Goal: Task Accomplishment & Management: Manage account settings

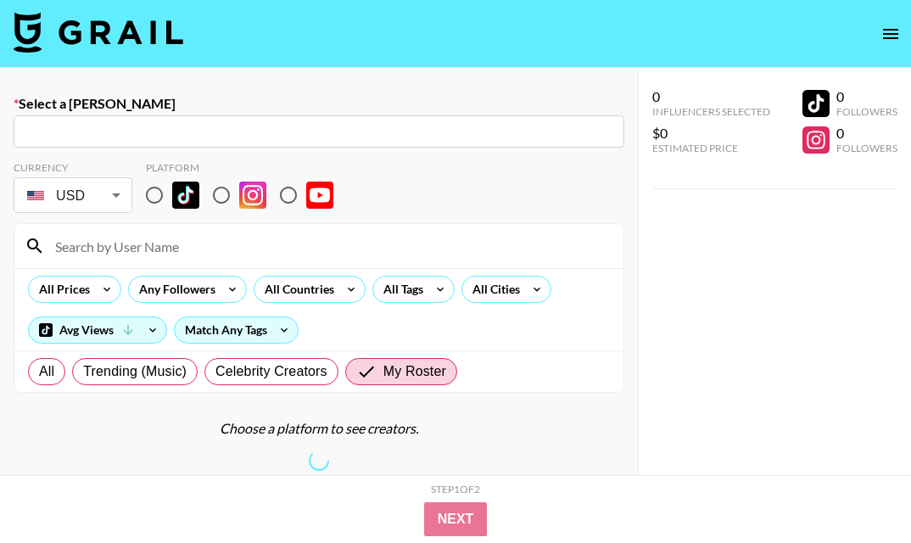
click at [896, 39] on icon "open drawer" at bounding box center [890, 34] width 20 height 20
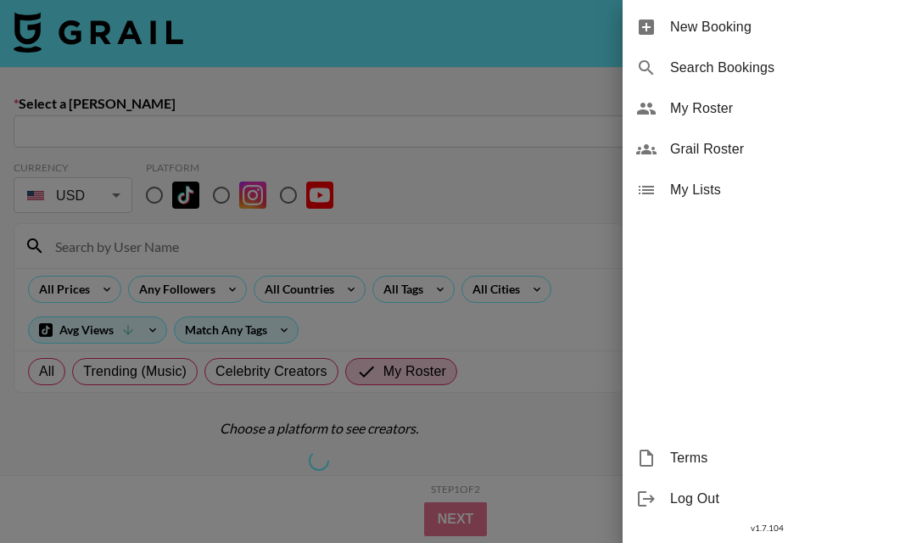
click at [707, 110] on span "My Roster" at bounding box center [783, 108] width 227 height 20
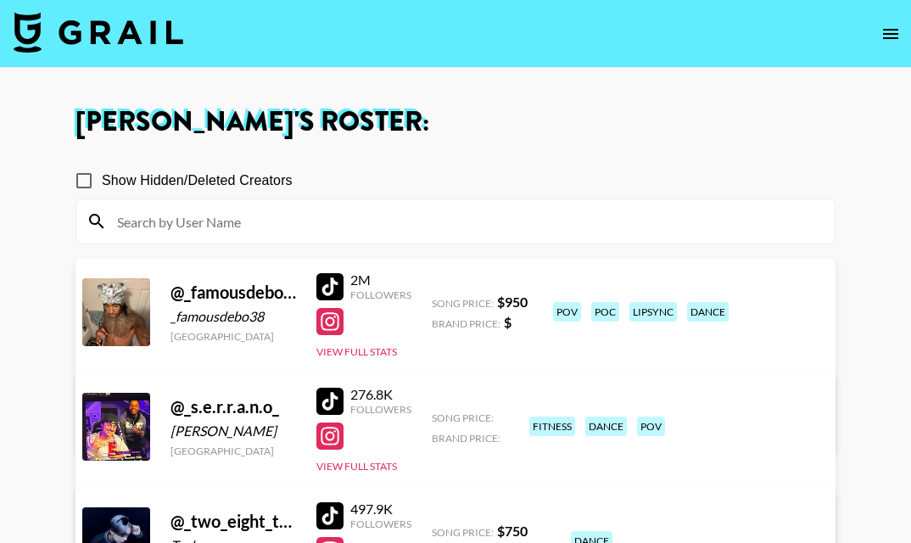
click at [430, 225] on input at bounding box center [465, 221] width 717 height 27
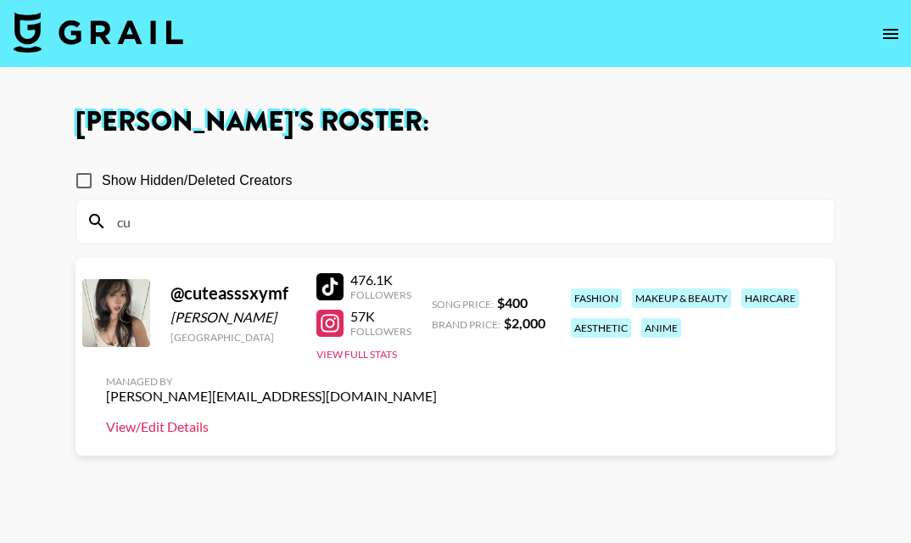
click at [437, 418] on link "View/Edit Details" at bounding box center [271, 426] width 331 height 17
click at [887, 33] on icon "open drawer" at bounding box center [890, 34] width 15 height 10
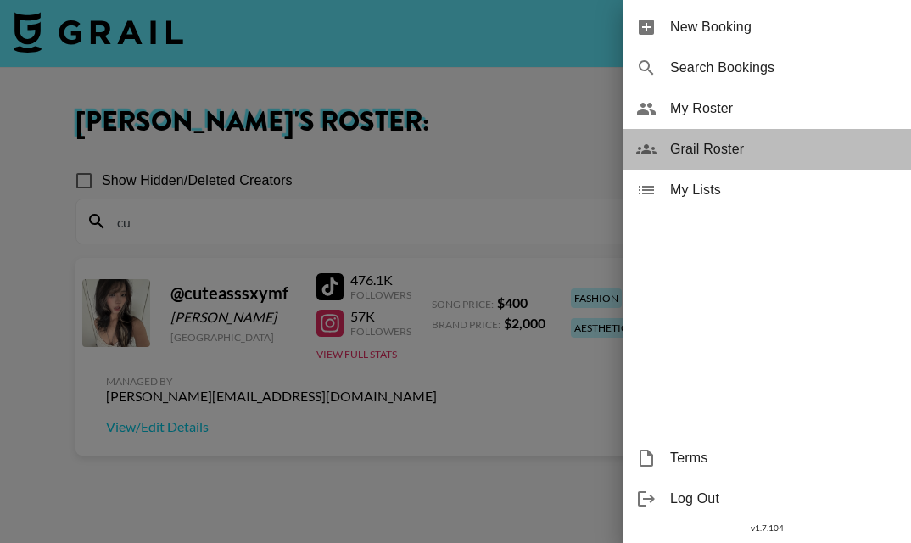
click at [741, 140] on span "Grail Roster" at bounding box center [783, 149] width 227 height 20
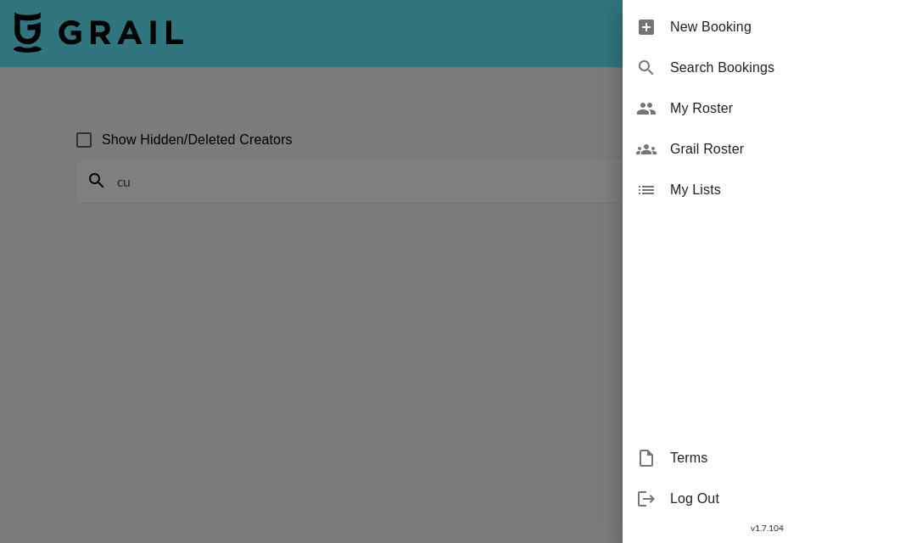
click at [251, 170] on div at bounding box center [455, 271] width 911 height 543
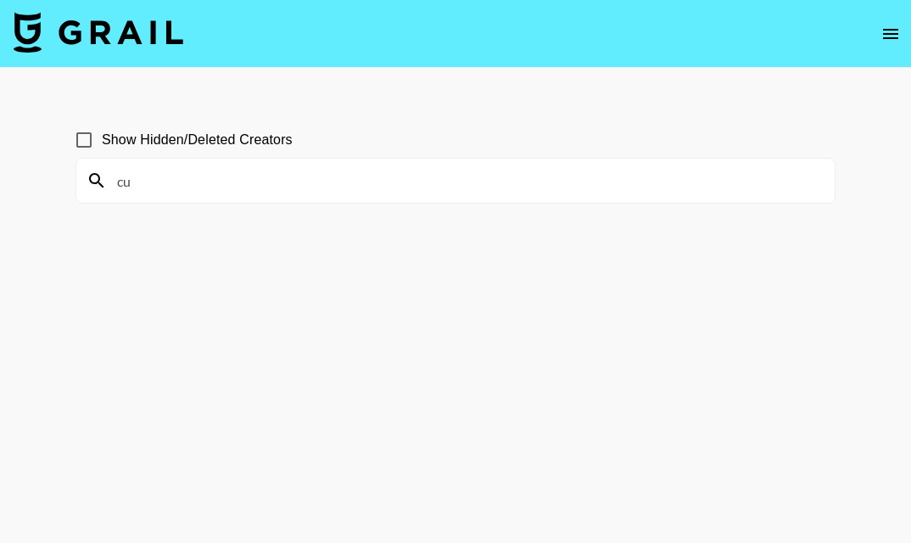
click at [247, 190] on input "cu" at bounding box center [465, 180] width 717 height 27
type input "cute"
click at [455, 98] on main "Show Hidden/Deleted Creators cute" at bounding box center [455, 312] width 911 height 488
click at [291, 163] on div "cute" at bounding box center [455, 181] width 758 height 44
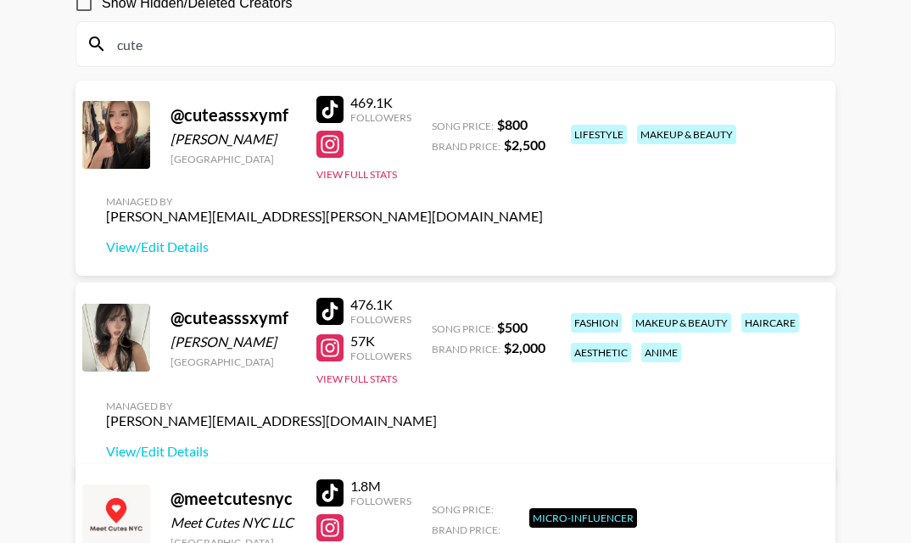
scroll to position [130, 0]
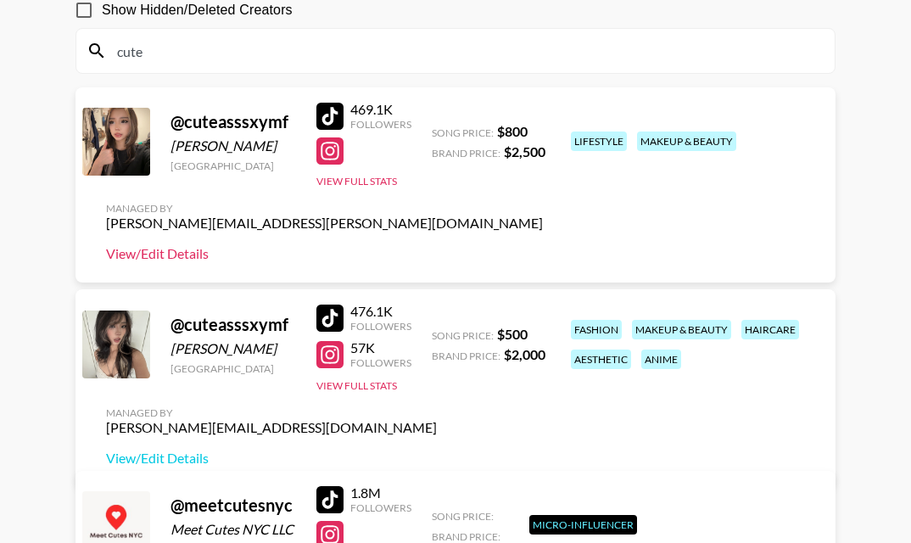
click at [181, 254] on link "View/Edit Details" at bounding box center [324, 253] width 437 height 17
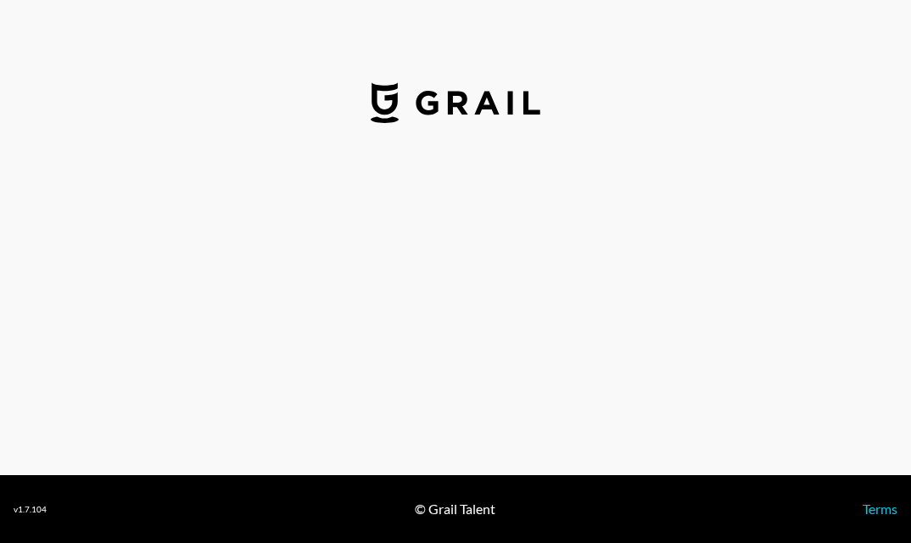
select select "USD"
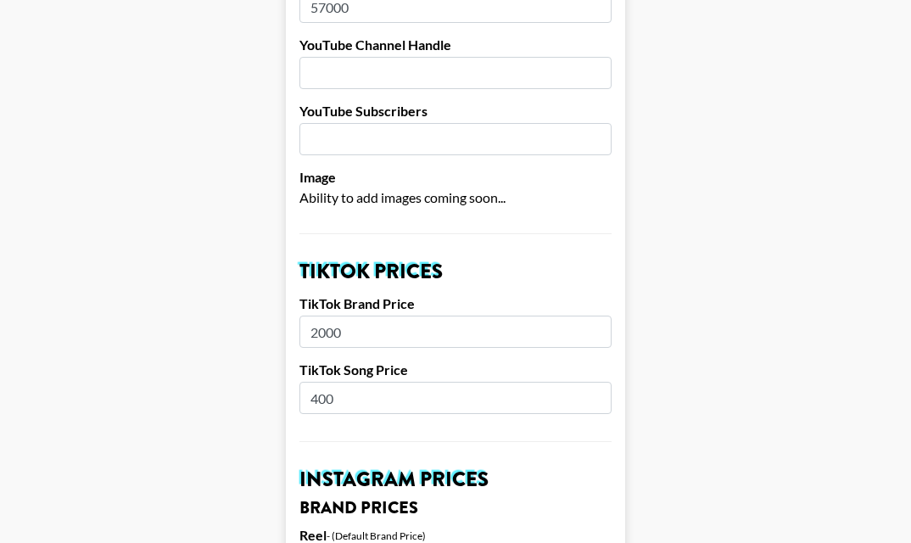
scroll to position [398, 0]
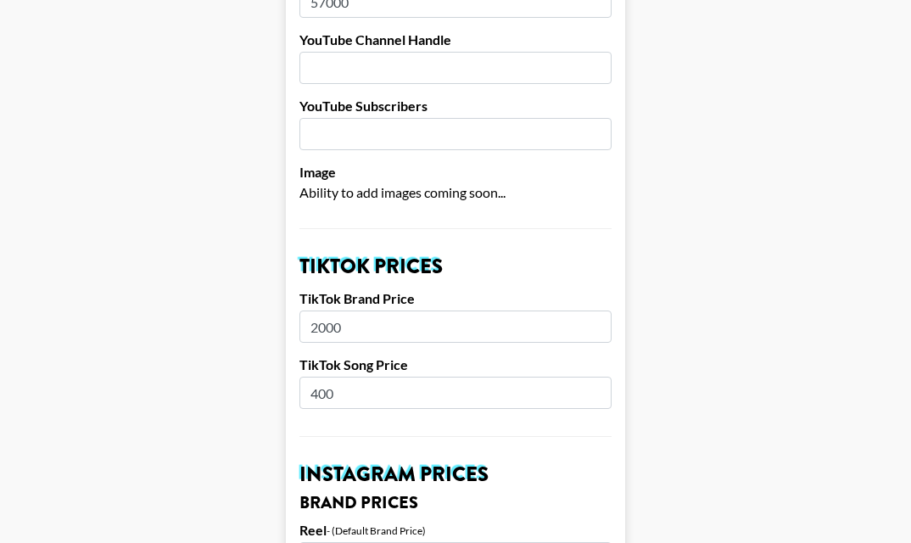
click at [343, 377] on input "400" at bounding box center [455, 393] width 312 height 32
type input "4"
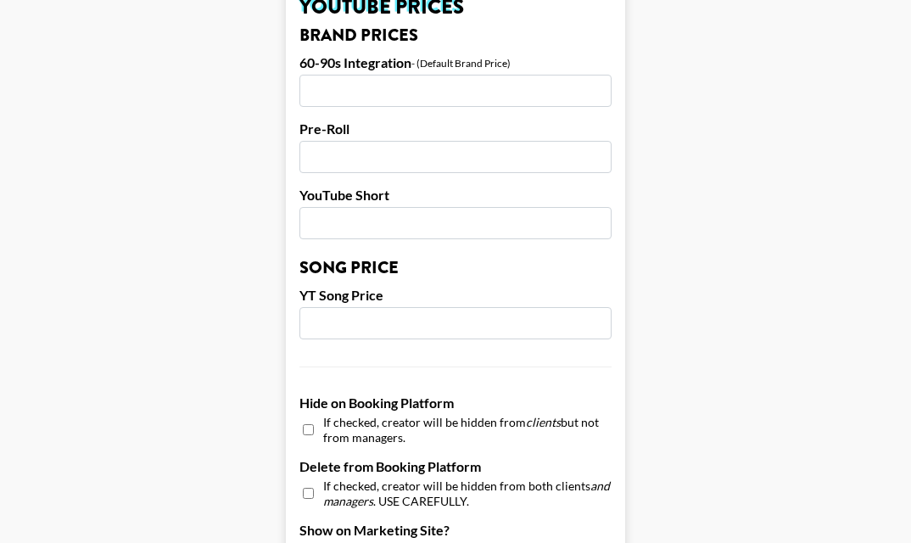
scroll to position [1758, 0]
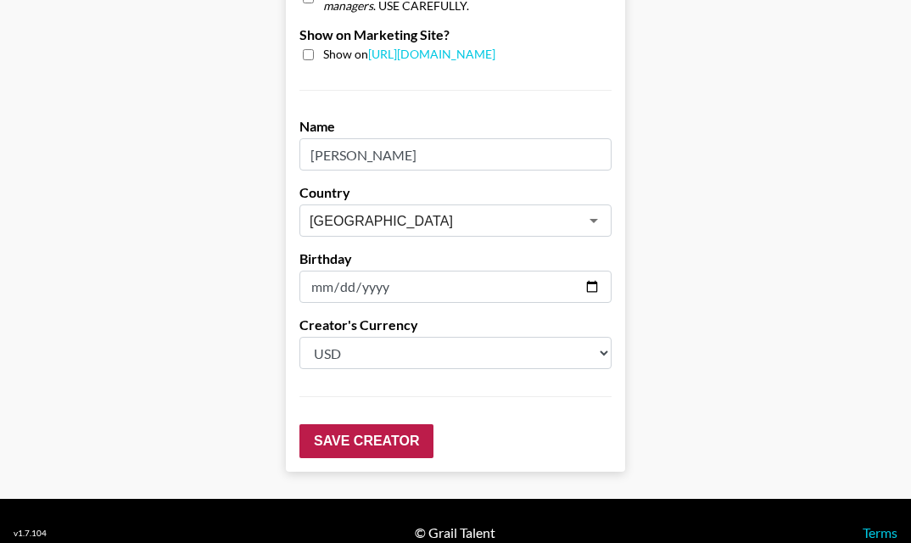
type input "500"
click at [391, 424] on input "Save Creator" at bounding box center [366, 441] width 134 height 34
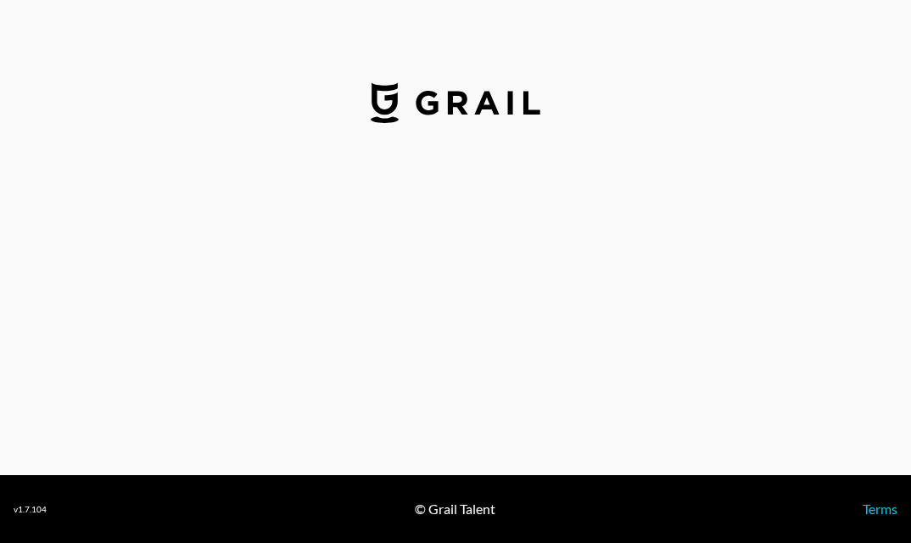
select select "USD"
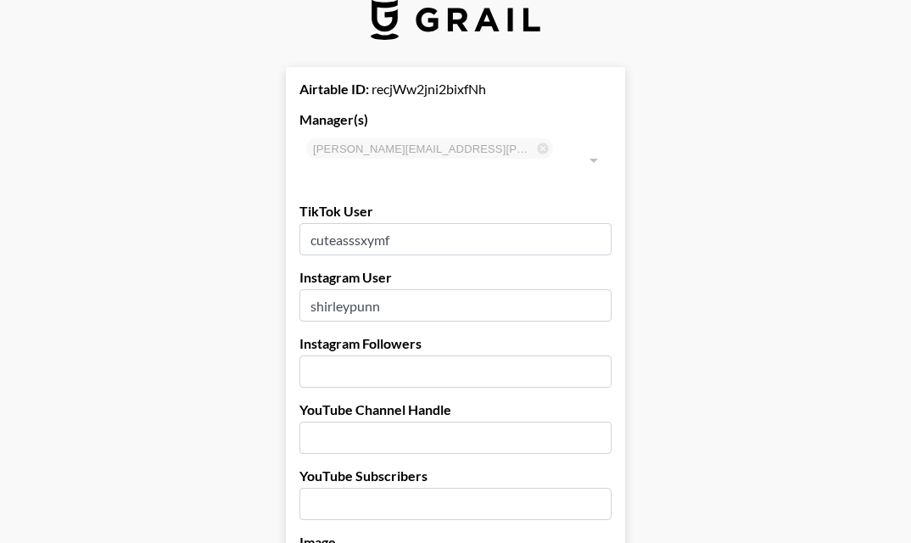
scroll to position [33, 0]
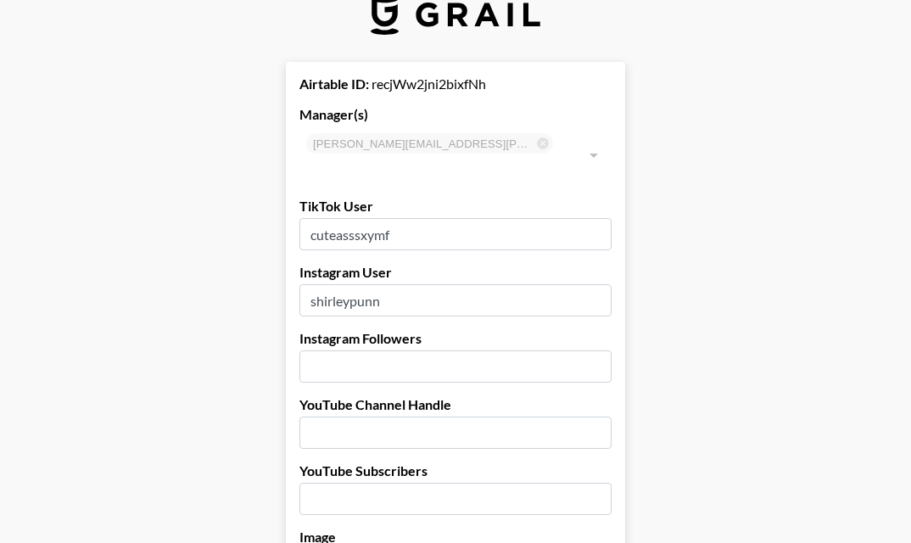
click at [449, 218] on input "cuteasssxymf" at bounding box center [455, 234] width 312 height 32
click at [408, 284] on input "shirleypunn" at bounding box center [455, 300] width 312 height 32
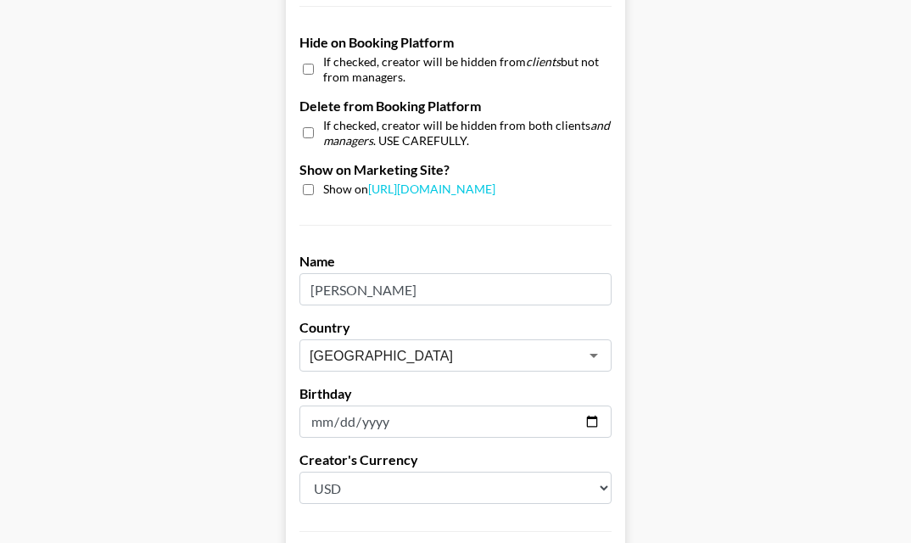
scroll to position [1758, 0]
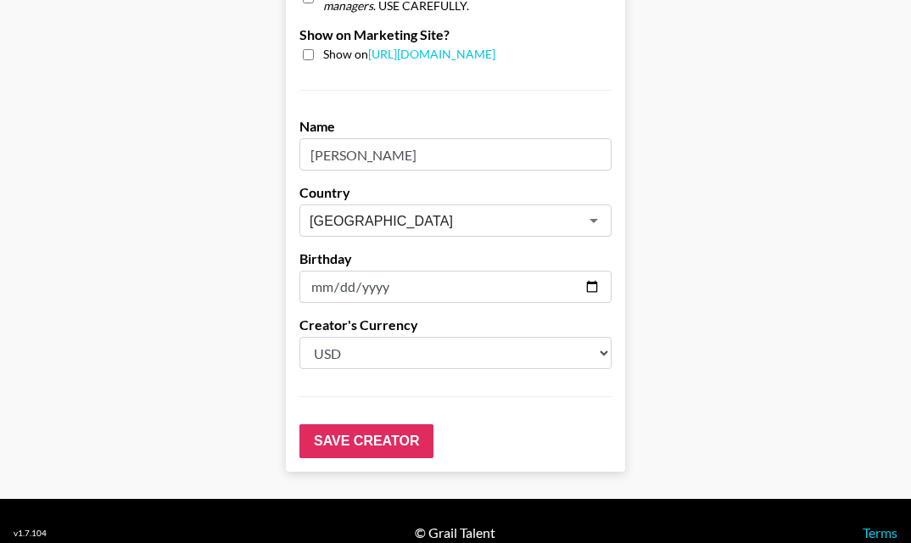
click at [351, 138] on input "Shirley" at bounding box center [455, 154] width 312 height 32
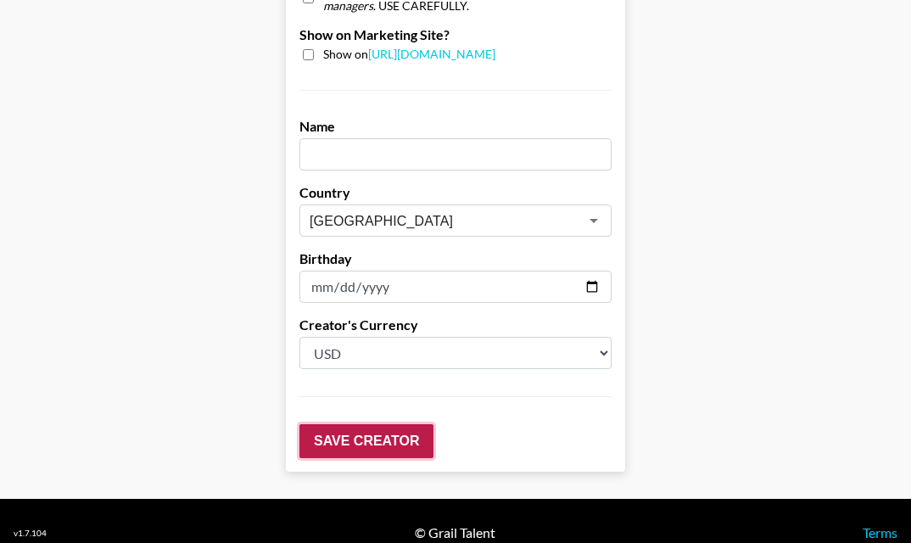
click at [395, 424] on input "Save Creator" at bounding box center [366, 441] width 134 height 34
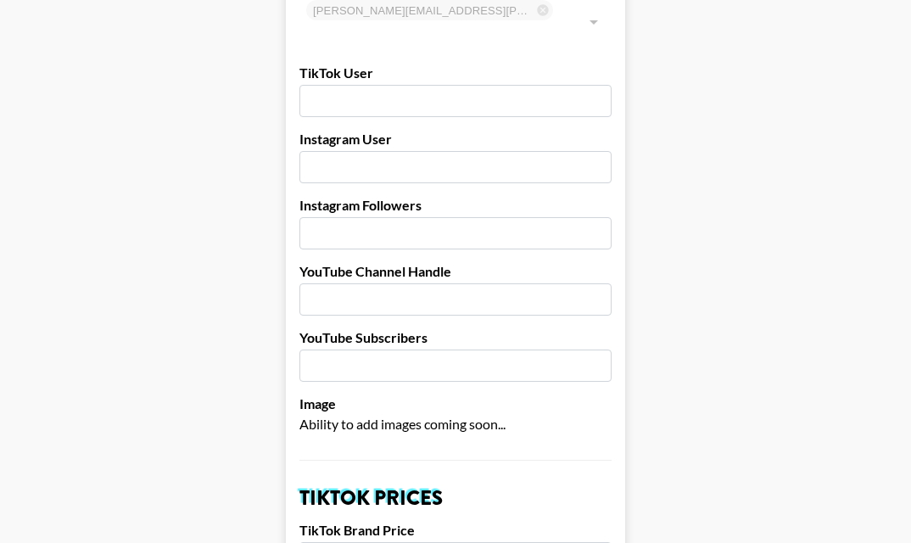
scroll to position [0, 0]
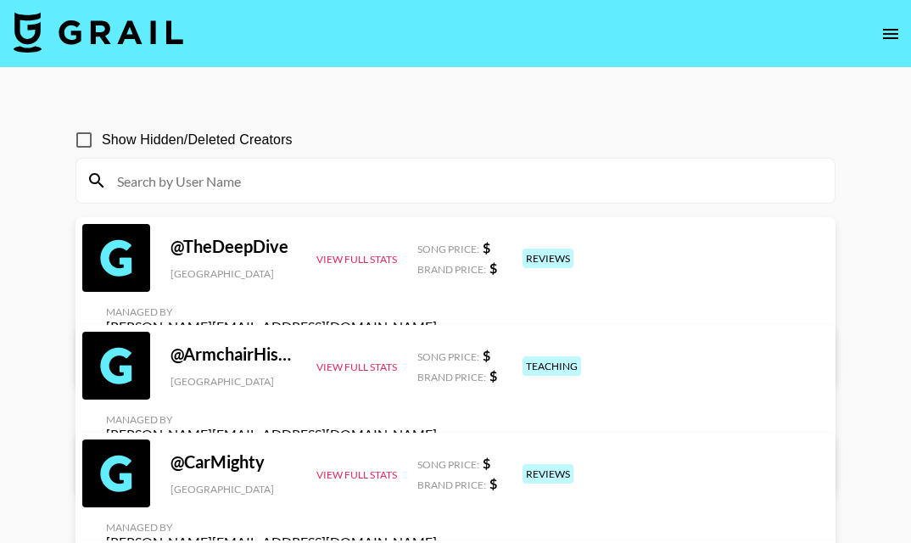
click at [243, 179] on input at bounding box center [465, 180] width 717 height 27
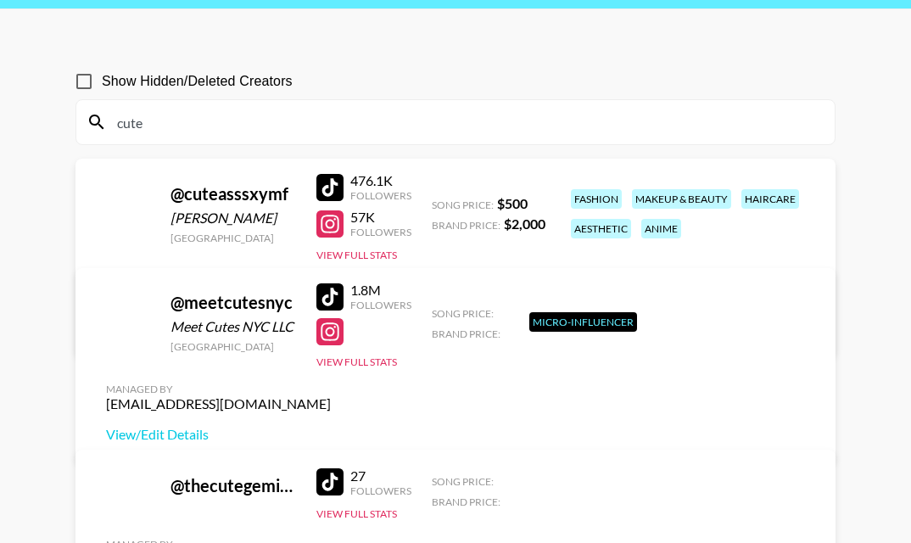
scroll to position [54, 0]
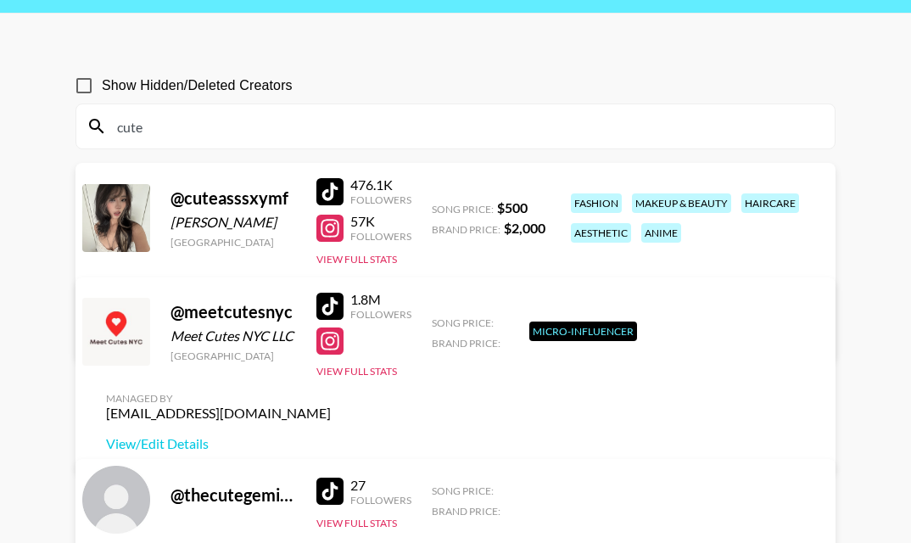
type input "cute"
click at [602, 59] on section "Show Hidden/Deleted Creators cute" at bounding box center [455, 101] width 760 height 95
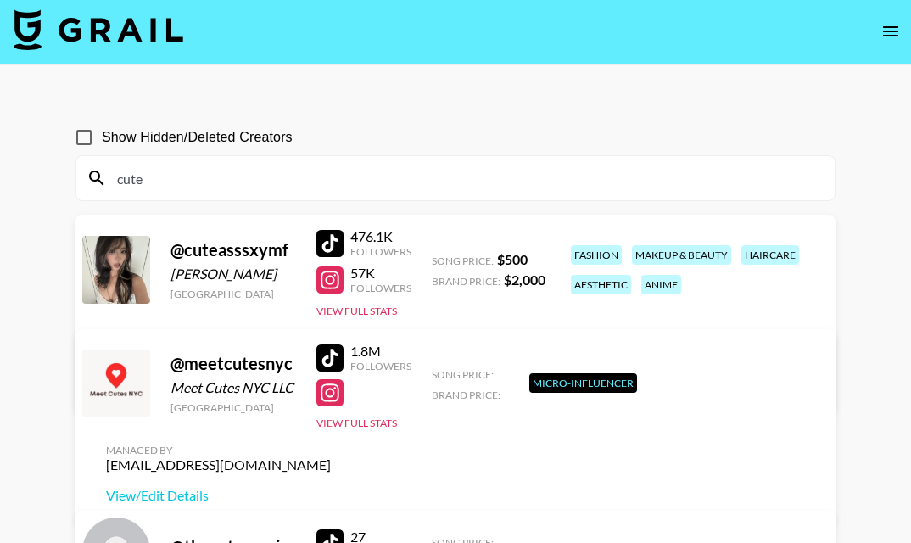
scroll to position [0, 0]
